Goal: Feedback & Contribution: Leave review/rating

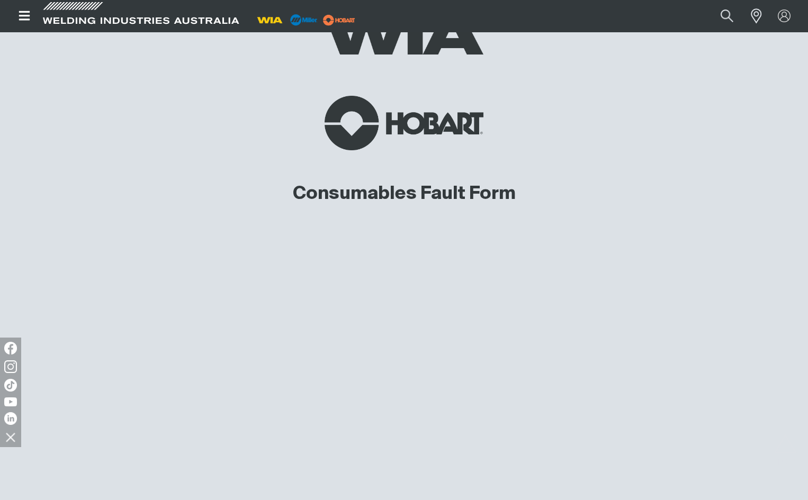
scroll to position [186, 0]
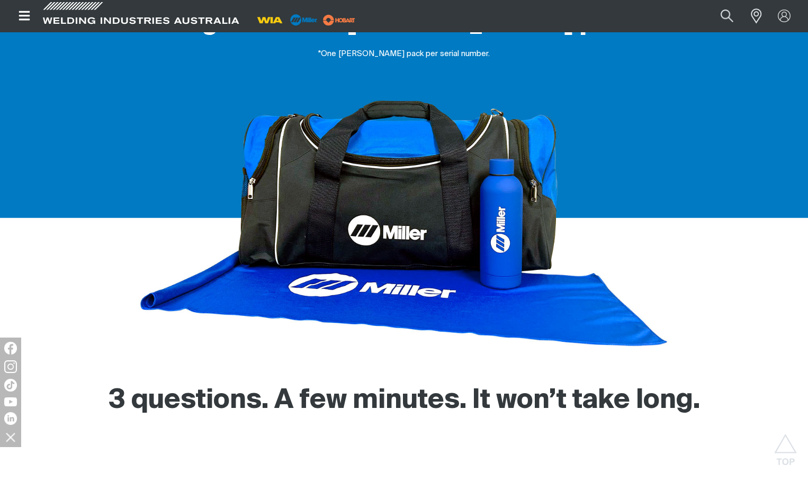
scroll to position [159, 0]
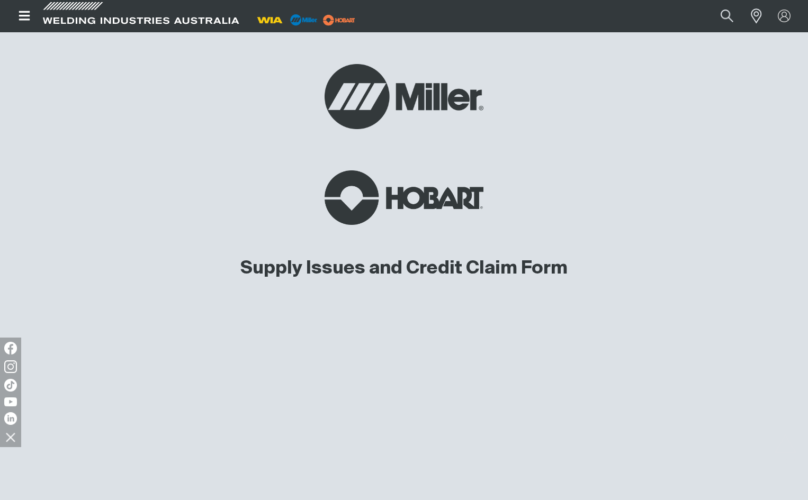
scroll to position [371, 0]
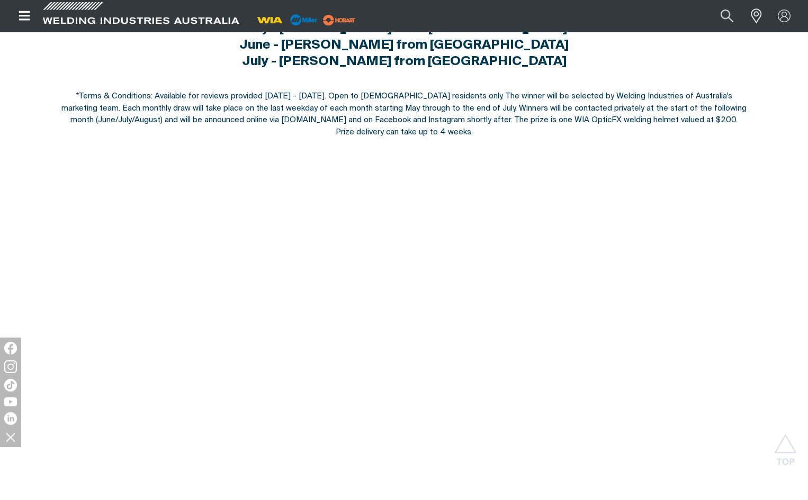
scroll to position [371, 0]
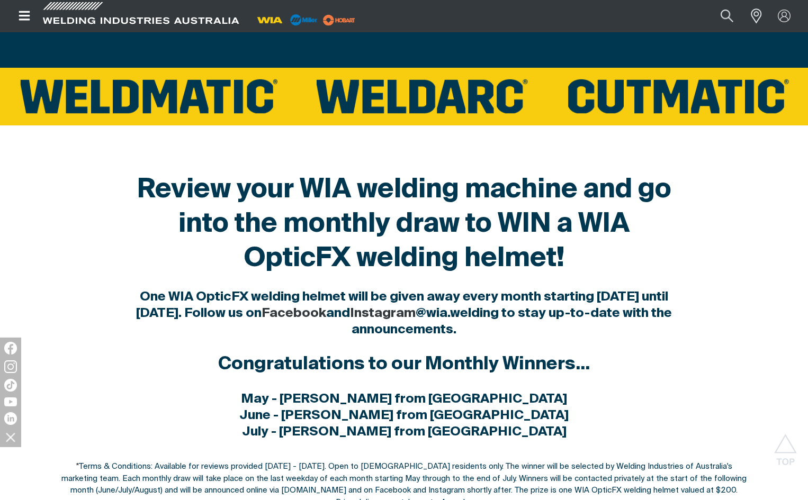
scroll to position [476, 0]
